Goal: Task Accomplishment & Management: Use online tool/utility

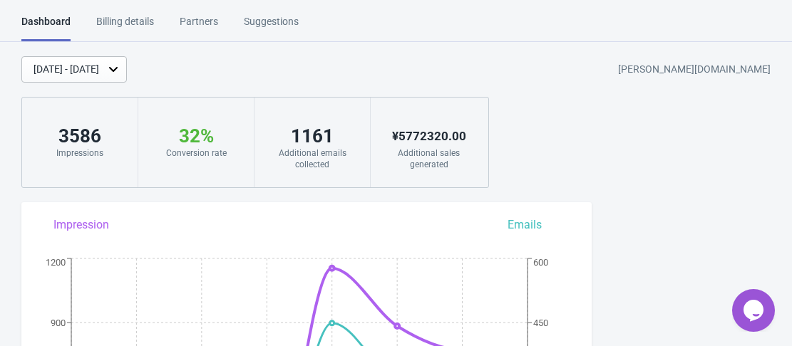
click at [99, 62] on div "[DATE] - [DATE]" at bounding box center [66, 69] width 66 height 15
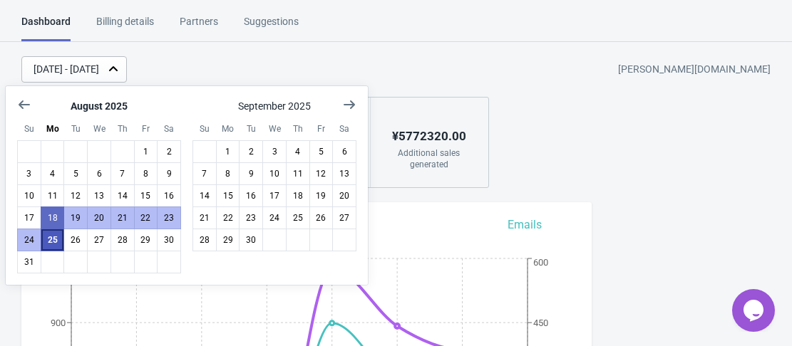
click at [49, 242] on button "25" at bounding box center [53, 240] width 24 height 23
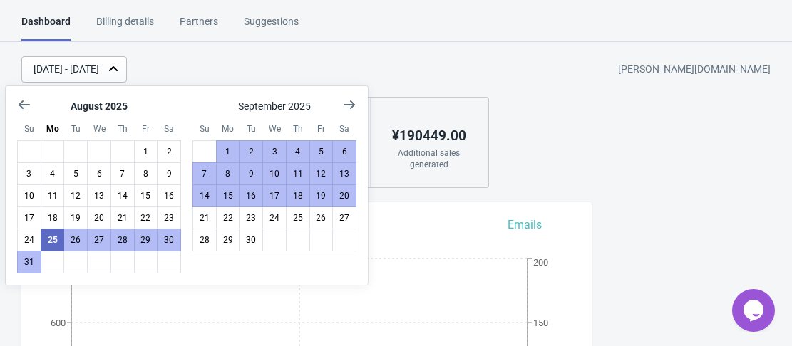
click at [432, 66] on div "[DATE] - [DATE] [PERSON_NAME][DOMAIN_NAME]" at bounding box center [406, 69] width 770 height 26
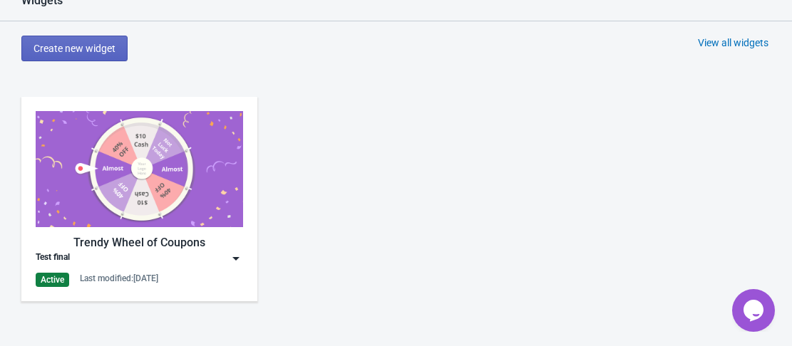
scroll to position [641, 0]
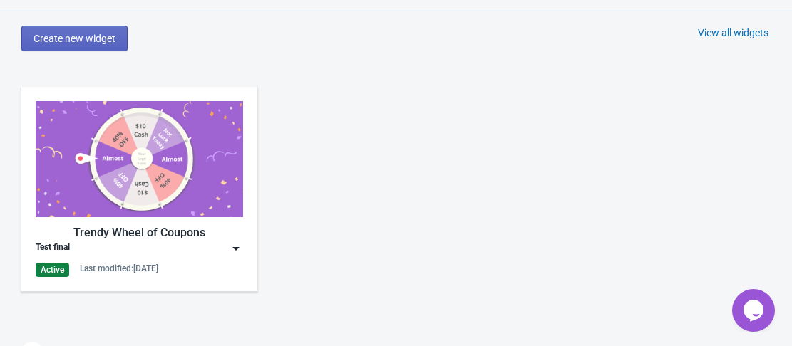
click at [201, 173] on img at bounding box center [139, 159] width 207 height 116
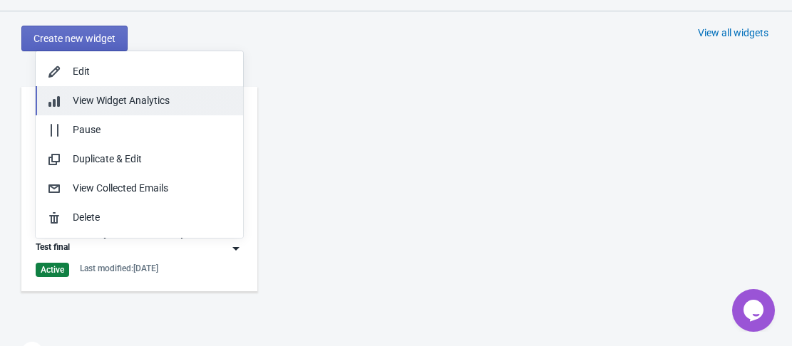
click at [129, 105] on span "View Widget Analytics" at bounding box center [121, 100] width 97 height 11
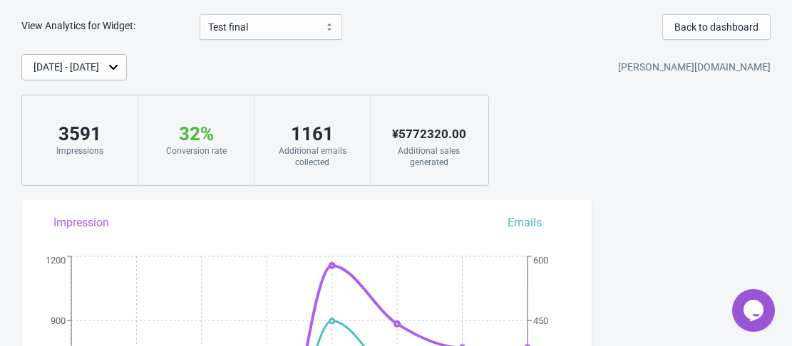
click at [99, 73] on div "[DATE] - [DATE]" at bounding box center [66, 67] width 66 height 15
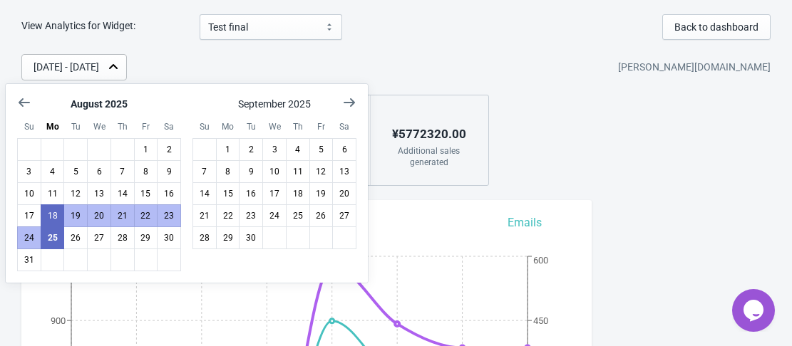
click at [606, 185] on div "Aug 18, 2025 - Aug 25, 2025 ambika-corporation.myshopify.com 3591 Impressions 3…" at bounding box center [396, 120] width 792 height 132
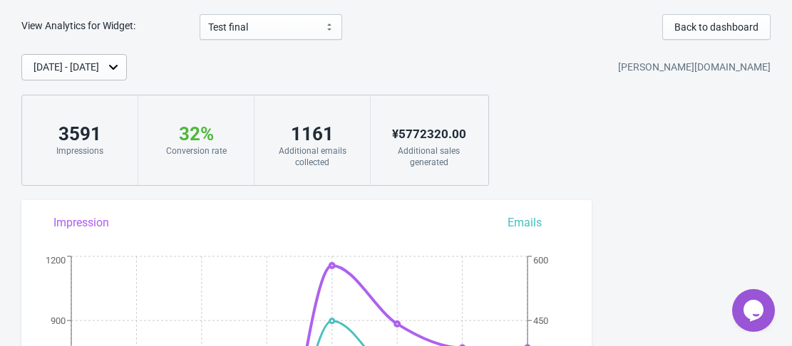
scroll to position [14, 0]
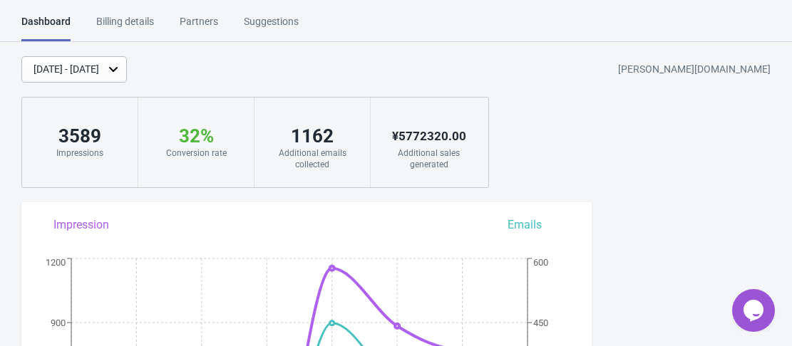
click at [271, 25] on div "Suggestions" at bounding box center [271, 26] width 55 height 25
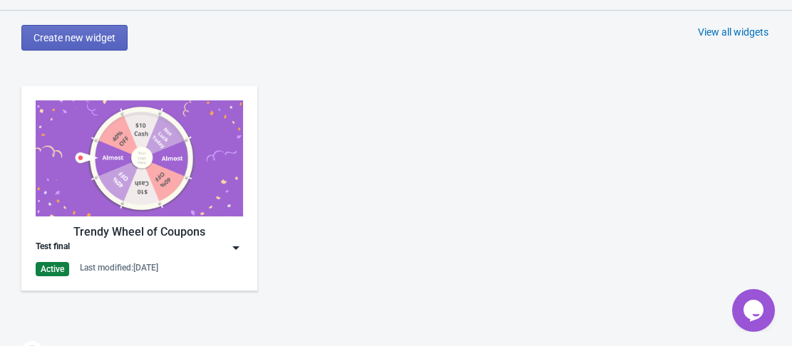
scroll to position [641, 0]
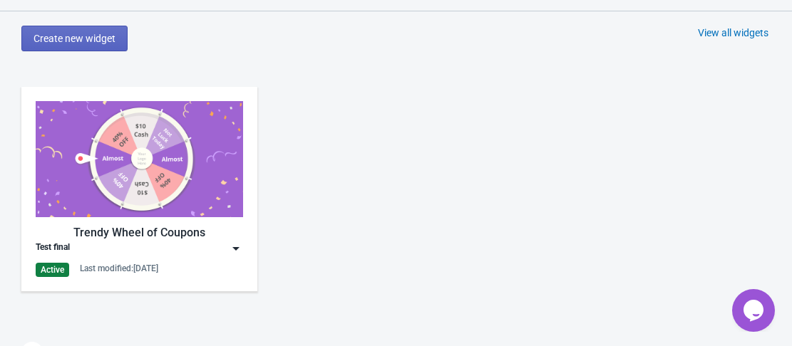
click at [177, 126] on img at bounding box center [139, 159] width 207 height 116
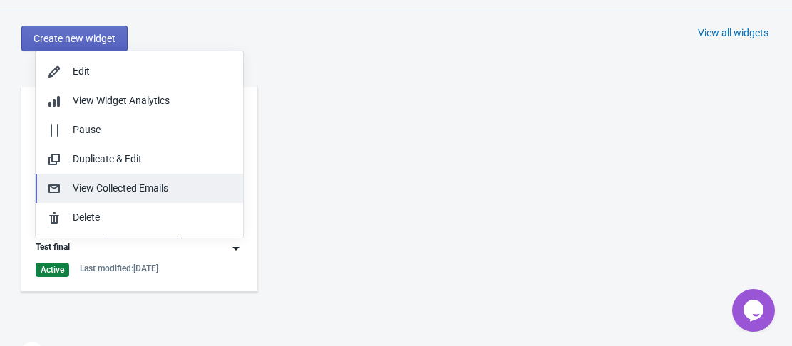
click at [130, 190] on div "View Collected Emails" at bounding box center [152, 188] width 159 height 15
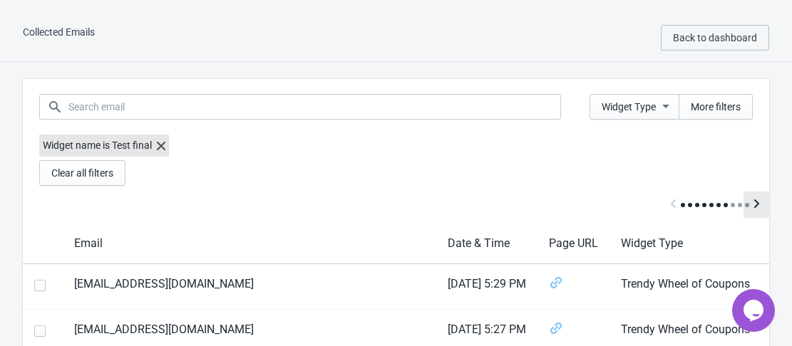
click at [757, 201] on icon "Scroll table right one column" at bounding box center [756, 204] width 14 height 14
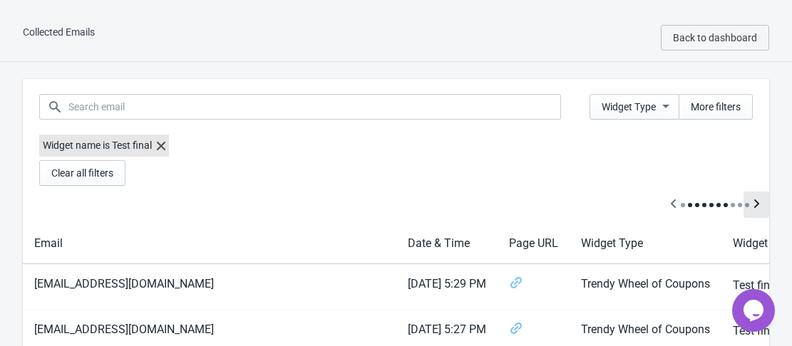
click at [757, 201] on icon "Scroll table right one column" at bounding box center [756, 204] width 14 height 14
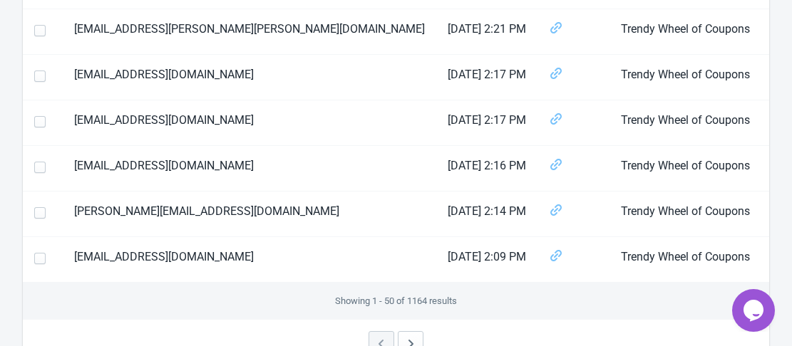
scroll to position [2359, 0]
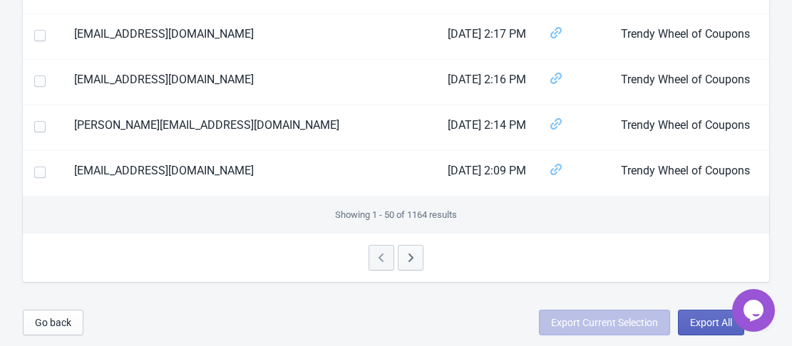
click at [402, 258] on button "button" at bounding box center [411, 258] width 26 height 26
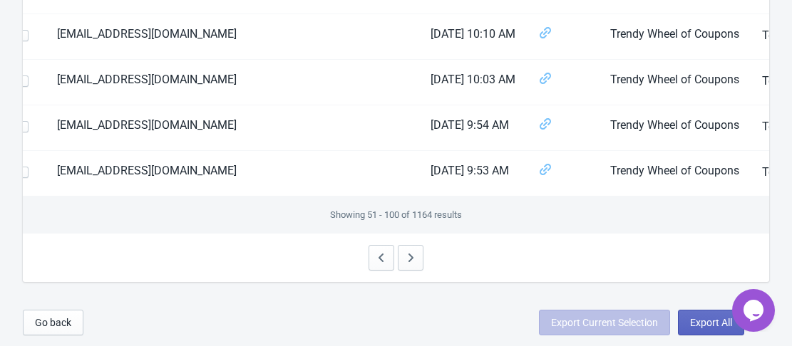
scroll to position [0, 0]
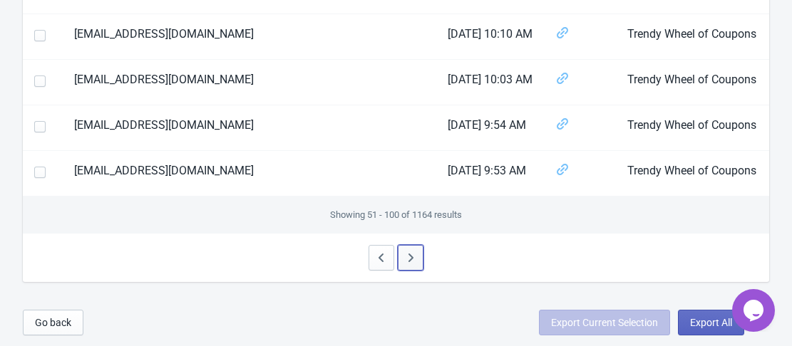
click at [413, 261] on icon "button" at bounding box center [410, 258] width 14 height 14
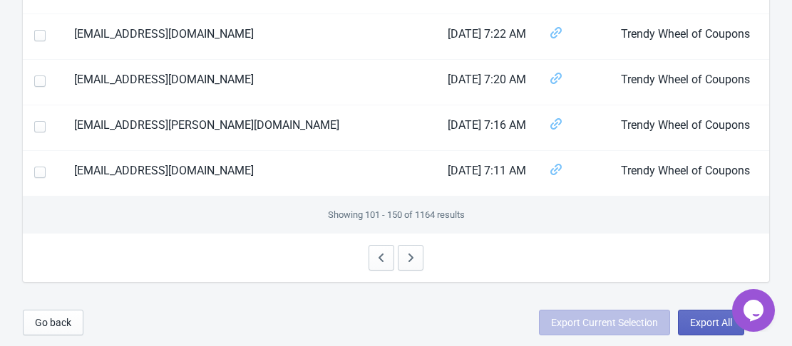
scroll to position [2359, 0]
click at [693, 325] on span "Export All" at bounding box center [711, 322] width 42 height 11
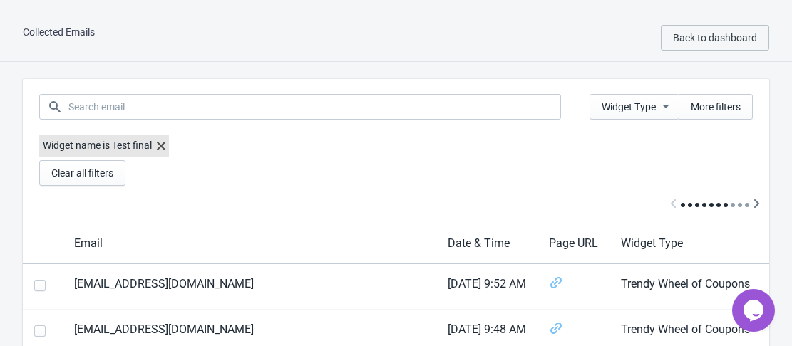
select select "2025"
select select "8"
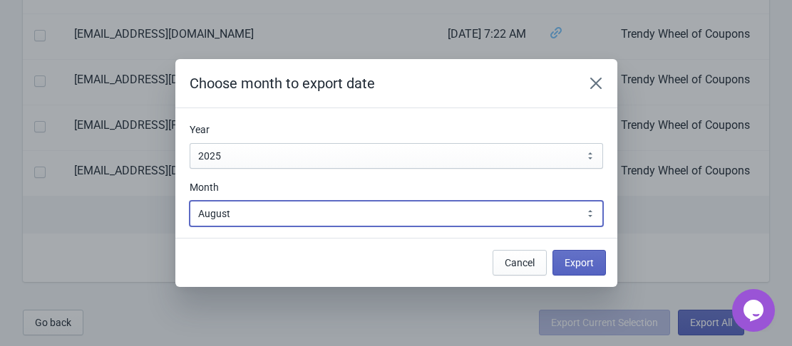
click at [298, 215] on select "January February March April May June July August September October November De…" at bounding box center [396, 214] width 413 height 26
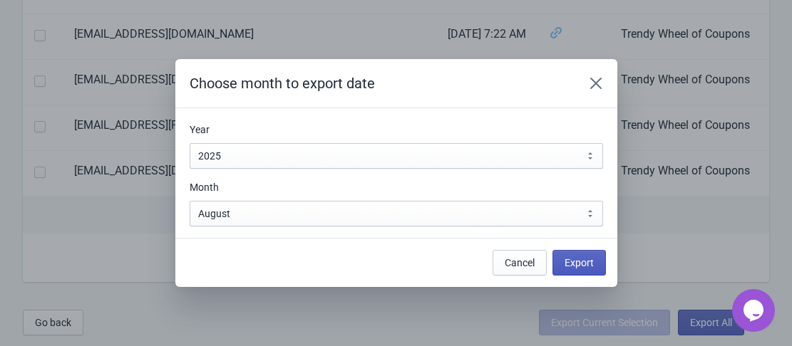
click at [588, 270] on button "Export" at bounding box center [578, 263] width 53 height 26
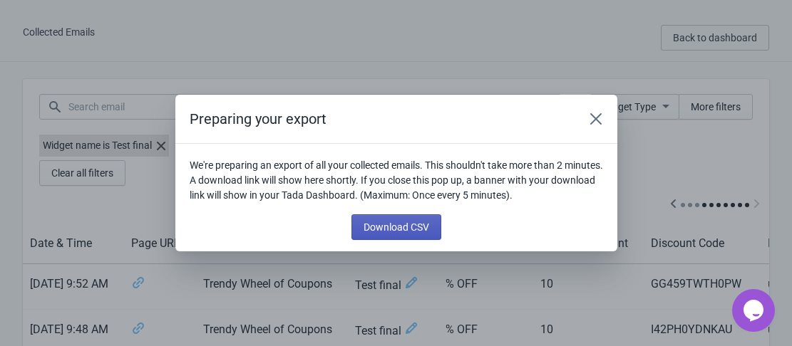
click at [403, 235] on button "Download CSV" at bounding box center [396, 227] width 90 height 26
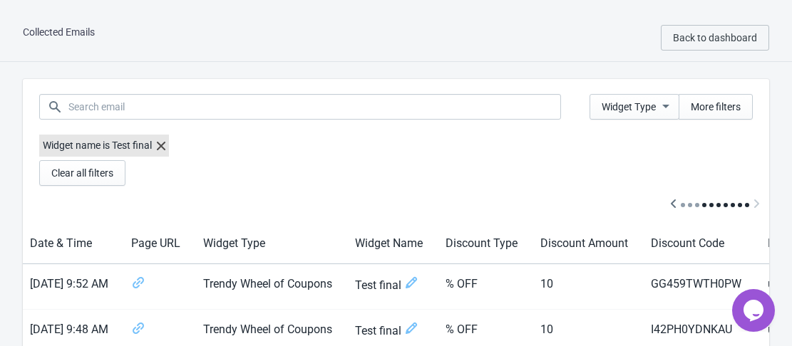
click at [294, 147] on div "Widget name is Test final" at bounding box center [395, 148] width 713 height 26
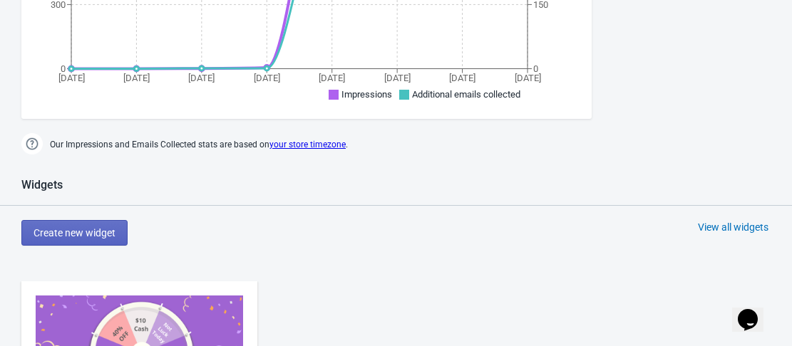
scroll to position [641, 0]
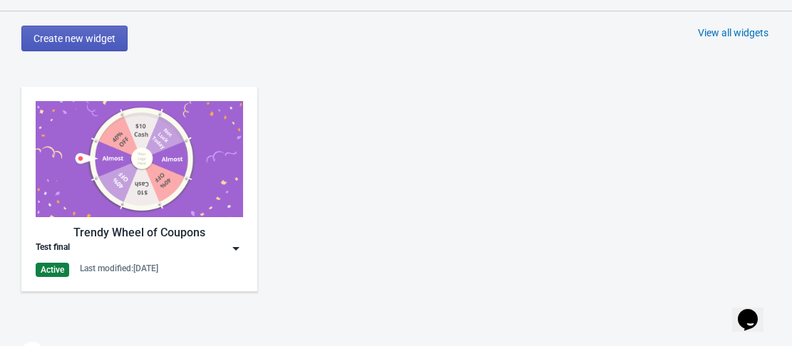
click at [73, 38] on span "Create new widget" at bounding box center [74, 38] width 82 height 11
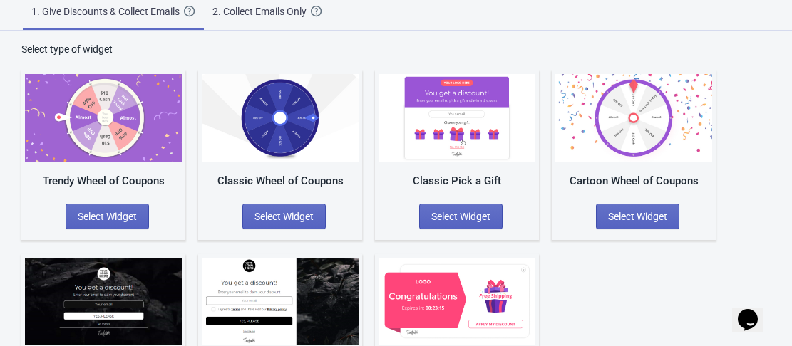
scroll to position [142, 0]
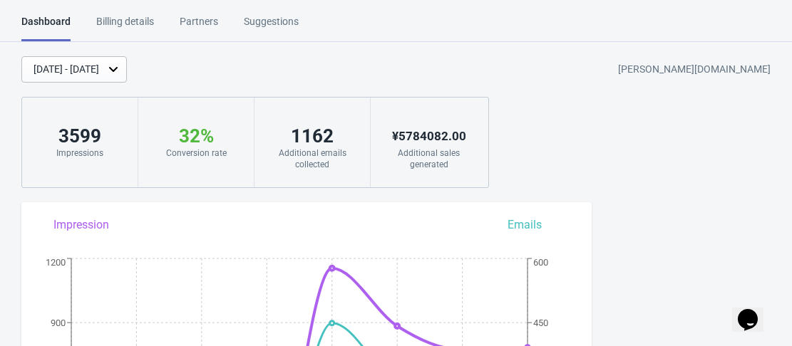
click at [127, 64] on div "[DATE] - [DATE]" at bounding box center [73, 69] width 105 height 26
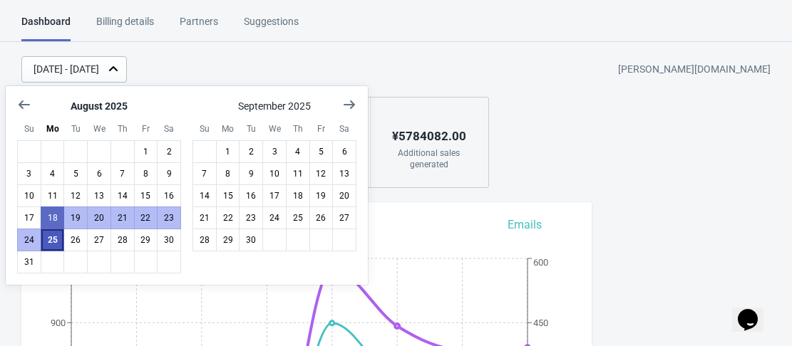
click at [55, 234] on button "25" at bounding box center [53, 240] width 24 height 23
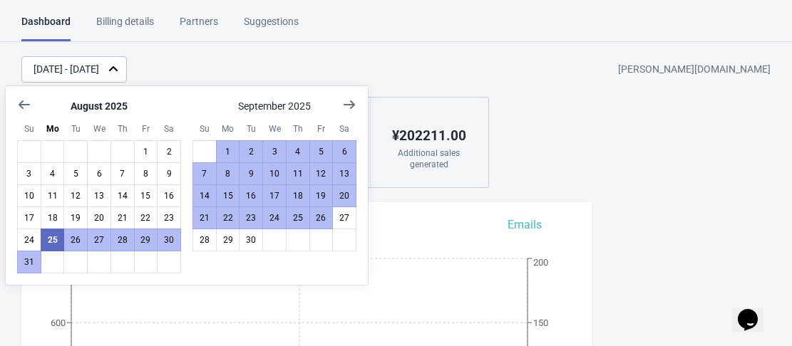
click at [581, 149] on div "Aug 25, 2025 - Aug 25, 2025 ambika-corporation.myshopify.com 783 Impressions 25…" at bounding box center [396, 122] width 792 height 132
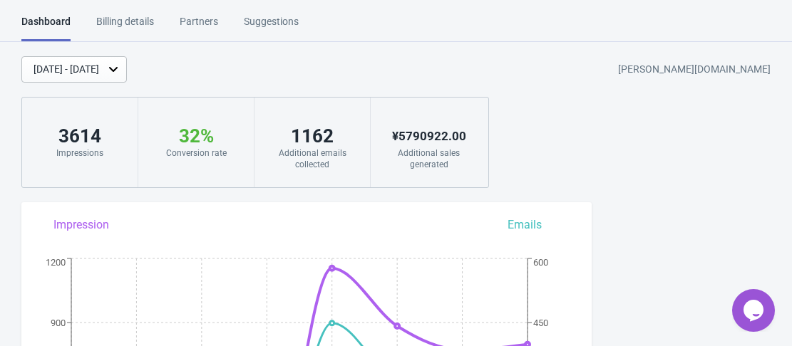
click at [99, 68] on div "[DATE] - [DATE]" at bounding box center [66, 69] width 66 height 15
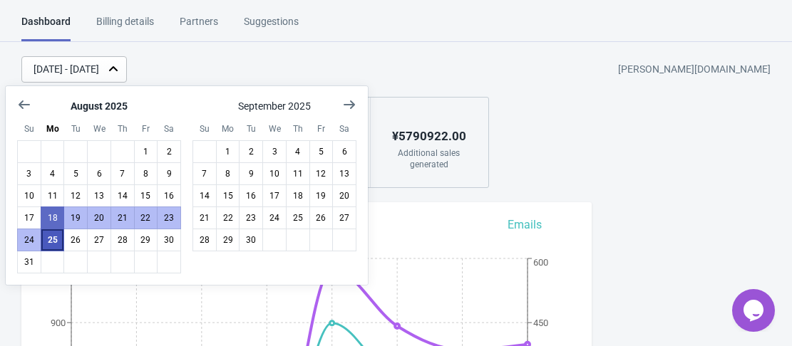
click at [57, 246] on button "25" at bounding box center [53, 240] width 24 height 23
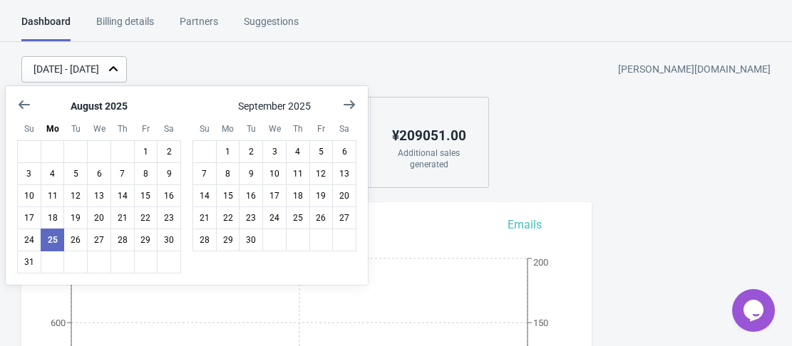
click at [370, 67] on div "[DATE] - [DATE] [PERSON_NAME][DOMAIN_NAME]" at bounding box center [406, 69] width 770 height 26
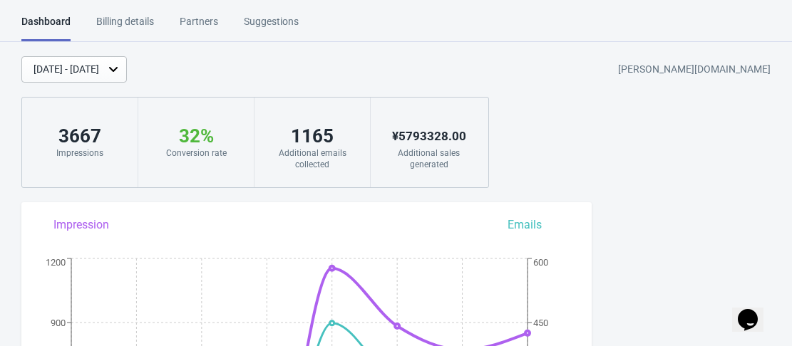
click at [99, 63] on div "[DATE] - [DATE]" at bounding box center [66, 69] width 66 height 15
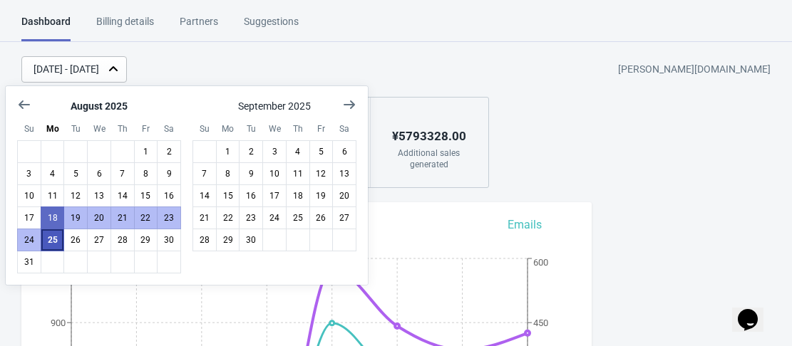
click at [51, 244] on button "25" at bounding box center [53, 240] width 24 height 23
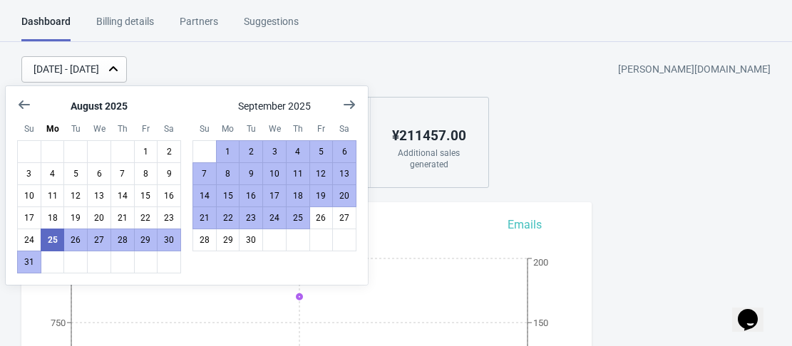
click at [594, 153] on div "[DATE] - [DATE] [PERSON_NAME][DOMAIN_NAME] 851 Impressions 23 % Your Tada Widge…" at bounding box center [396, 122] width 792 height 132
